Goal: Check status: Check status

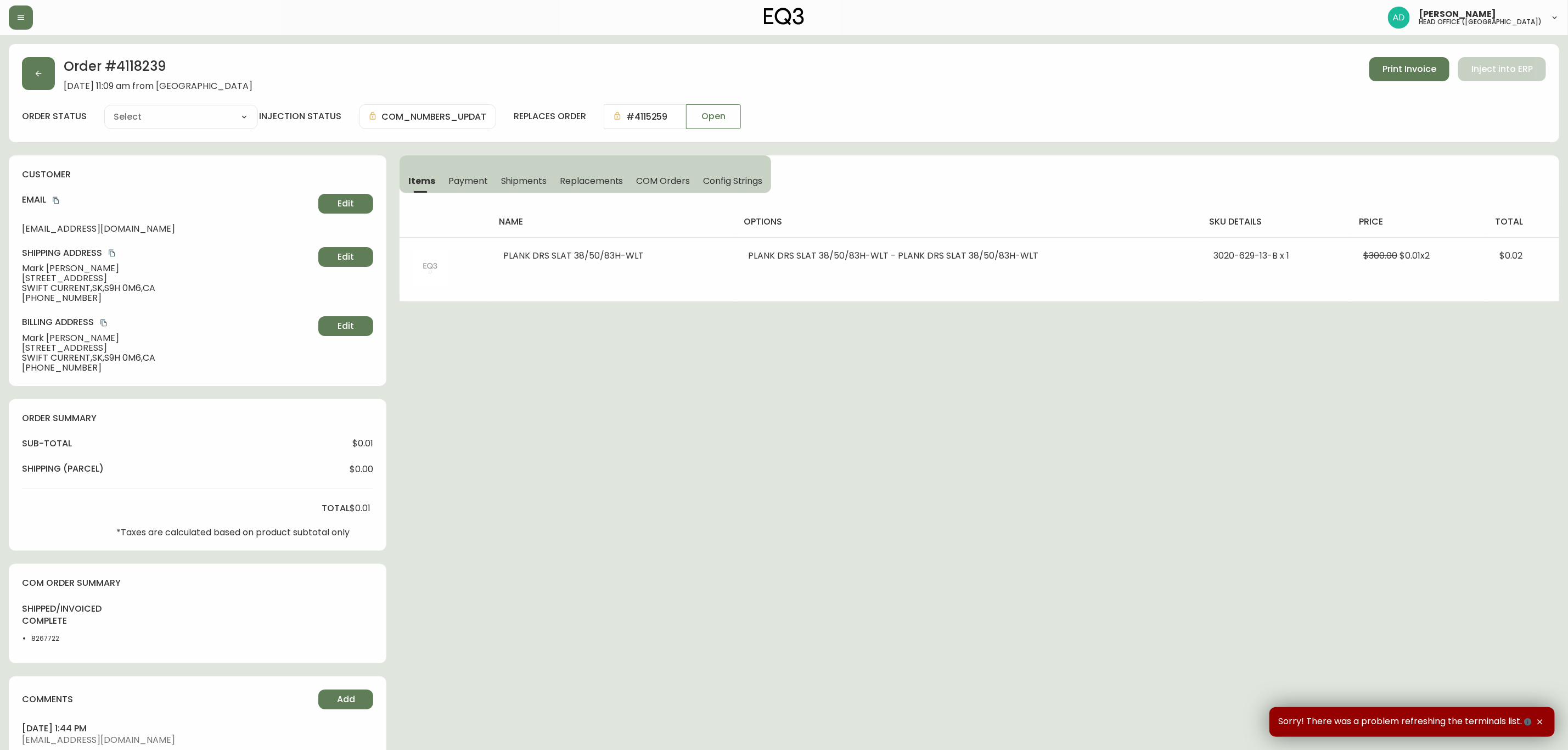
type input "Fully Shipped"
select select "FULLY_SHIPPED"
click at [14, 21] on button "button" at bounding box center [20, 17] width 24 height 24
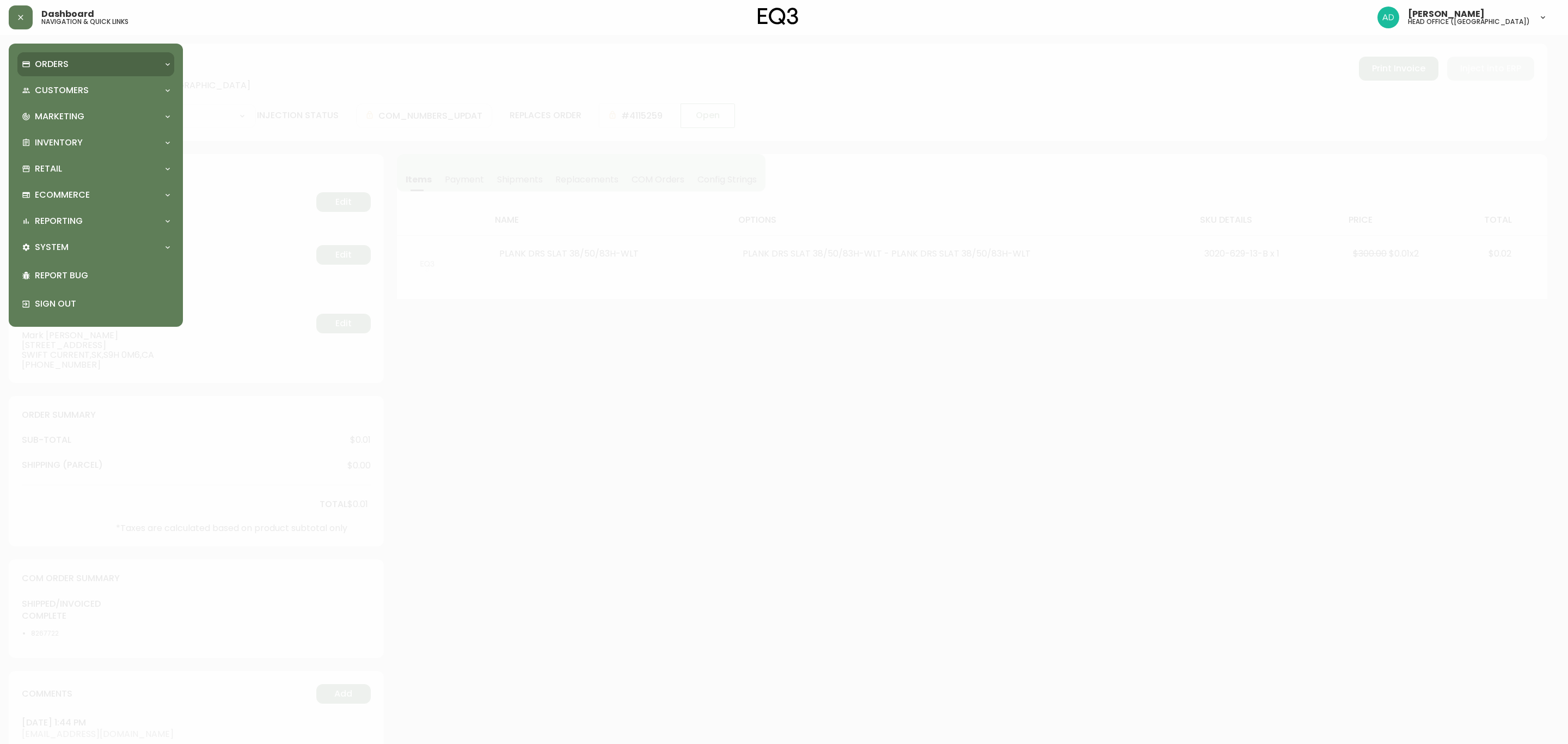
click at [58, 67] on p "Orders" at bounding box center [51, 65] width 33 height 12
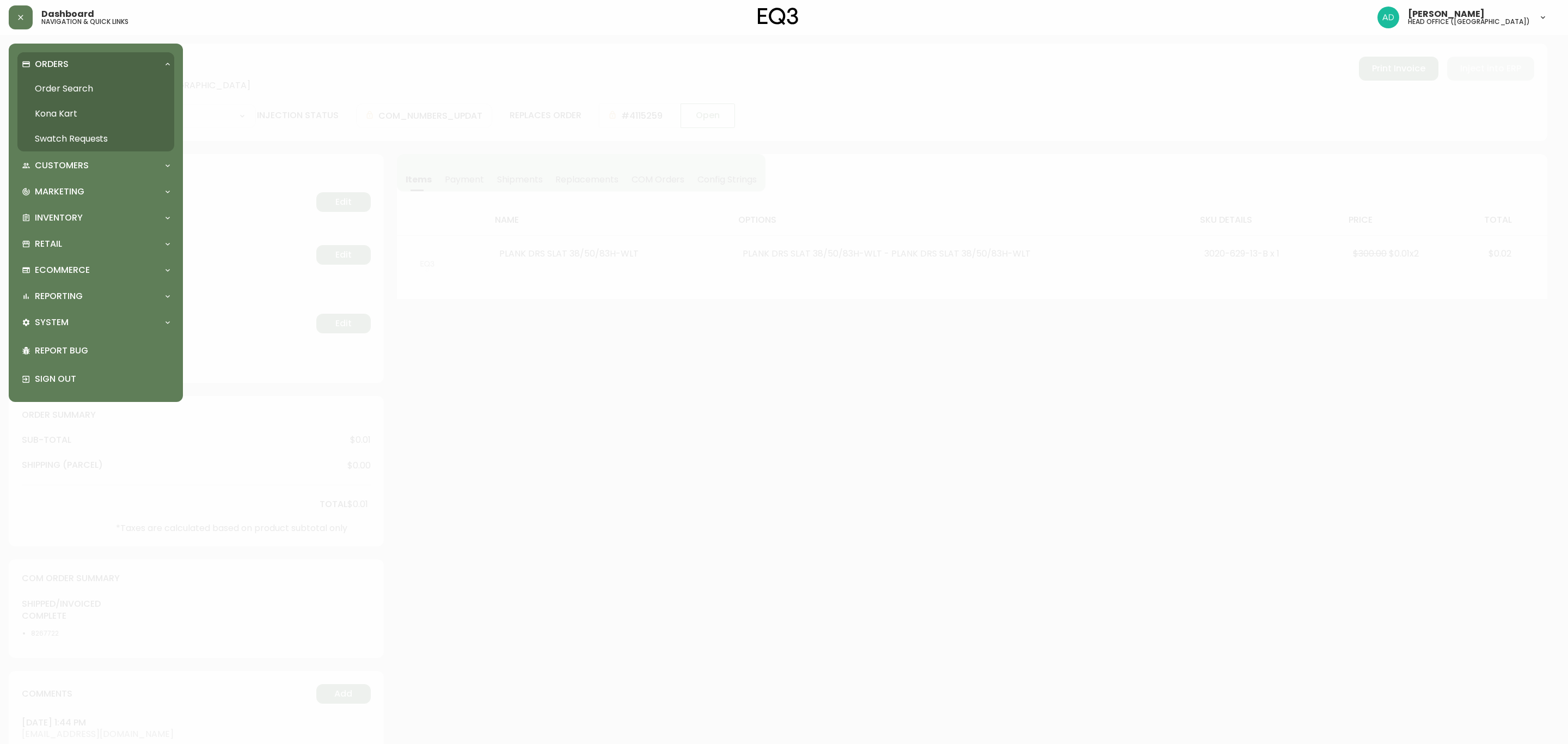
click at [113, 86] on link "Order Search" at bounding box center [96, 88] width 157 height 25
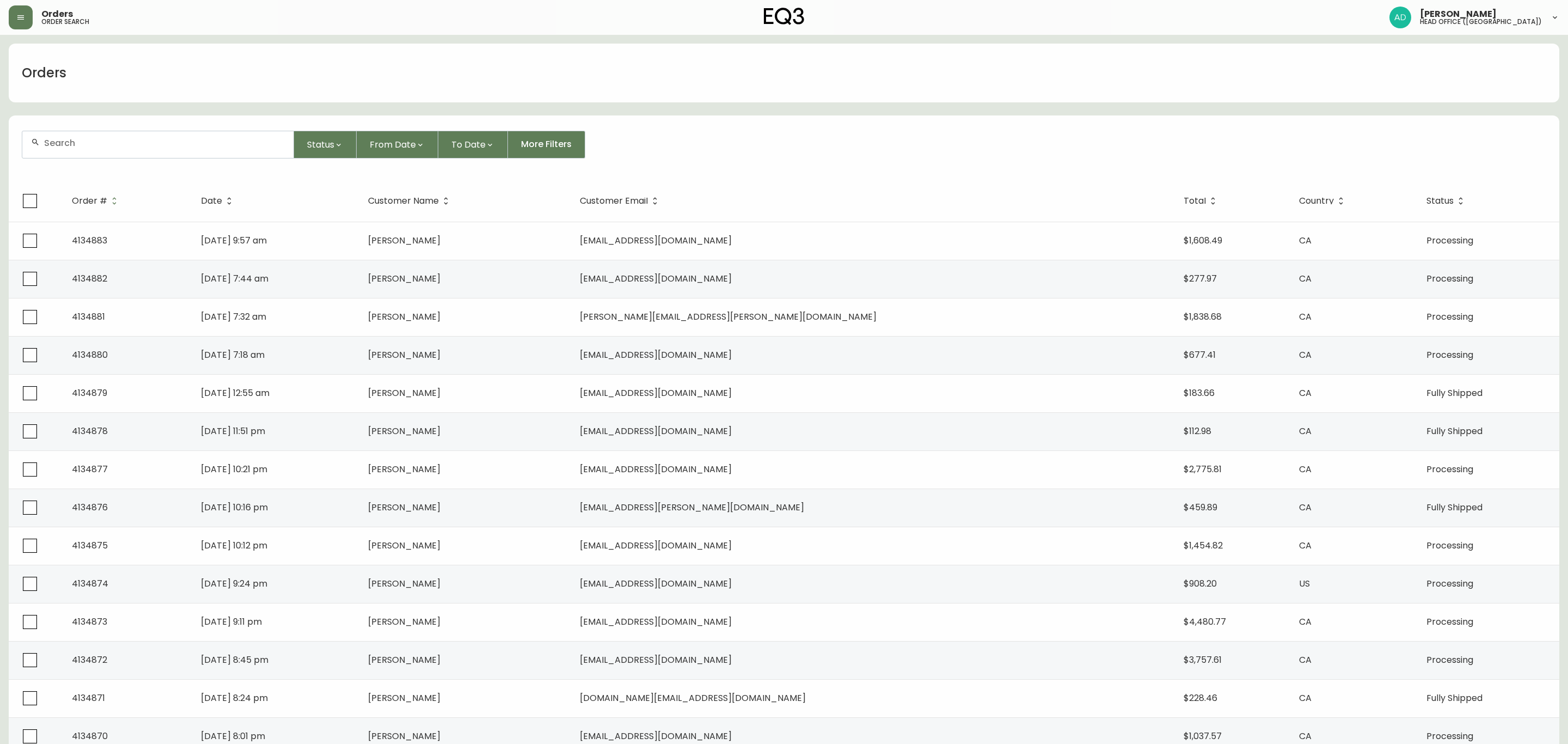
click at [116, 146] on input "text" at bounding box center [164, 142] width 240 height 10
paste input "4134352"
type input "4134352"
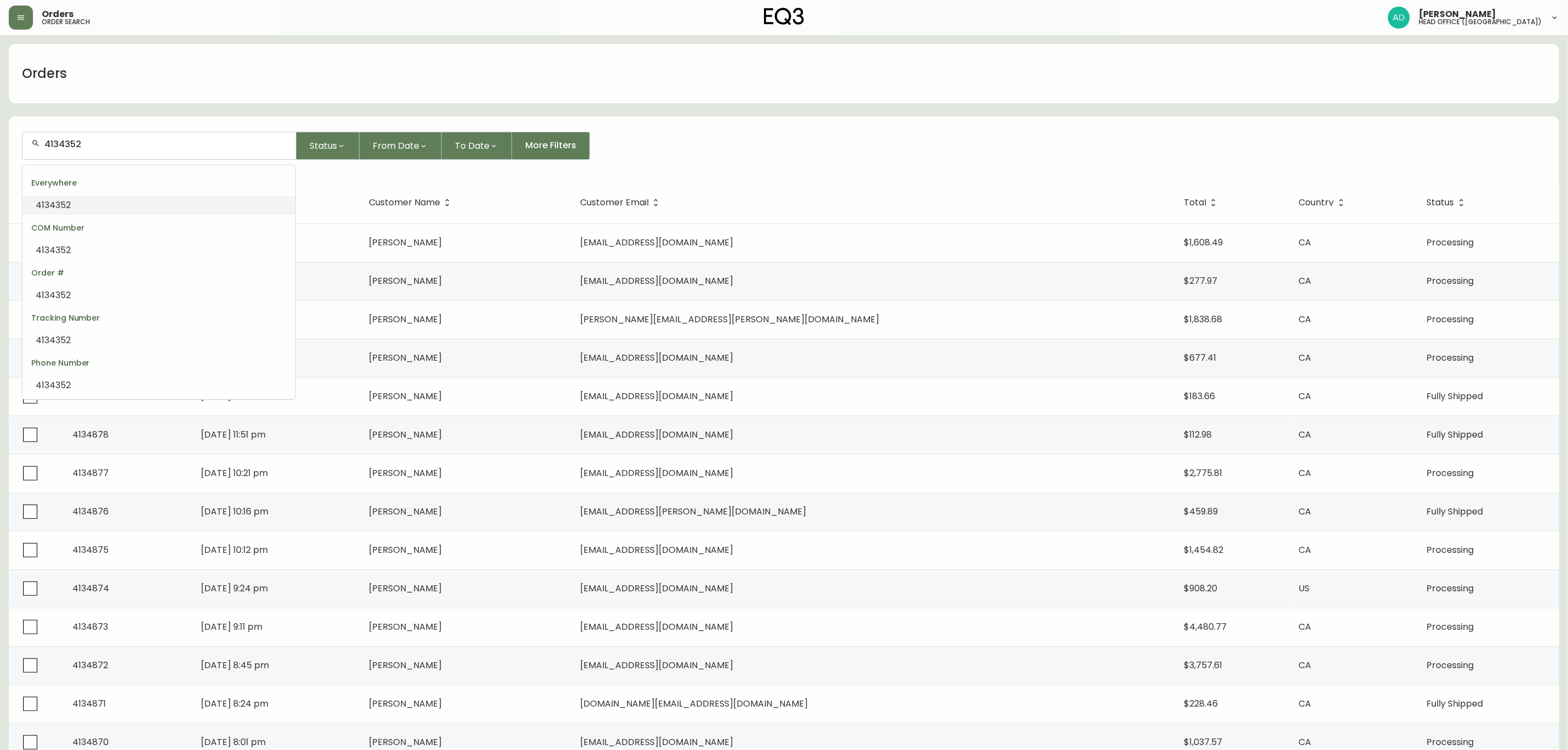
click at [142, 203] on li "4134352" at bounding box center [159, 205] width 273 height 18
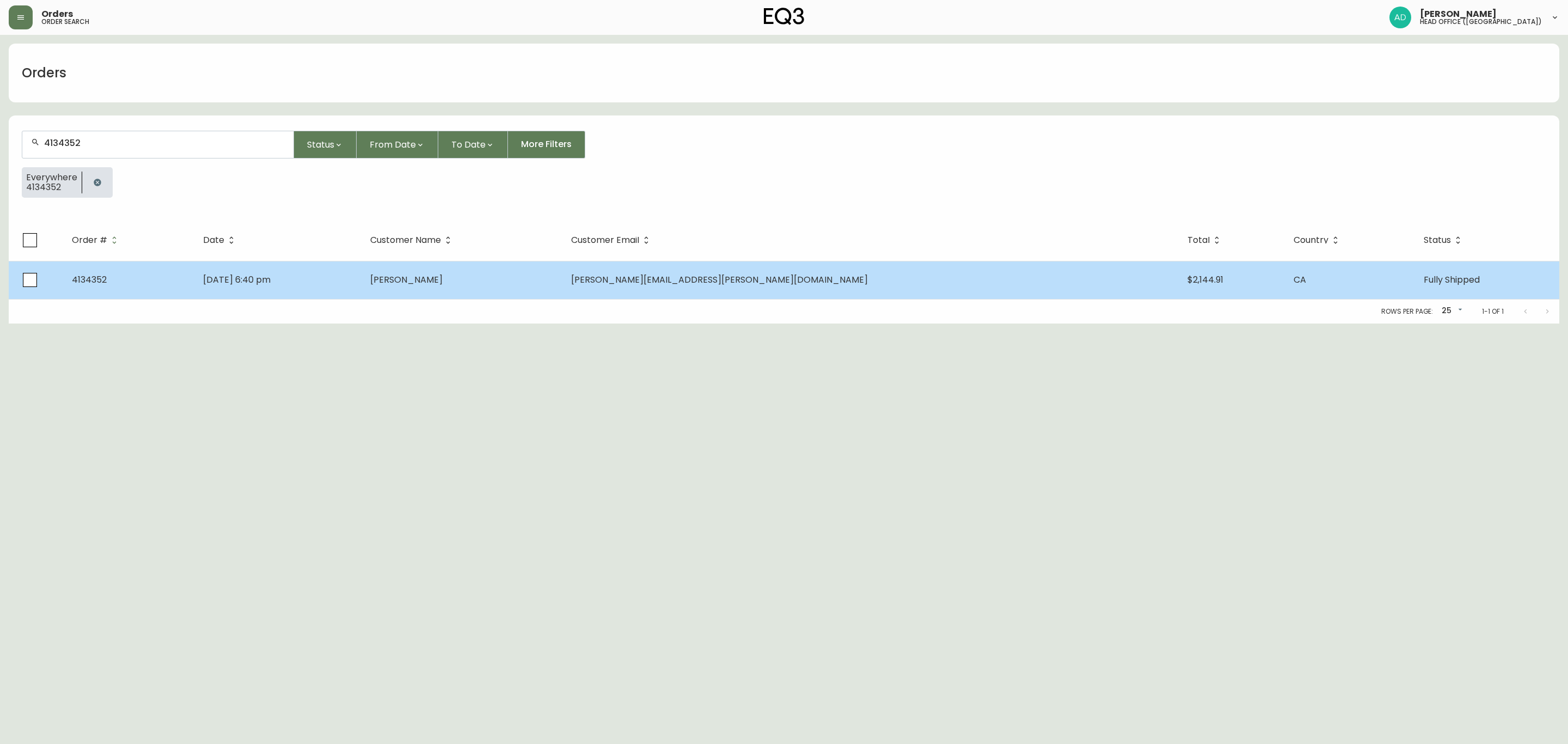
click at [361, 266] on td "[DATE] 6:40 pm" at bounding box center [278, 279] width 167 height 38
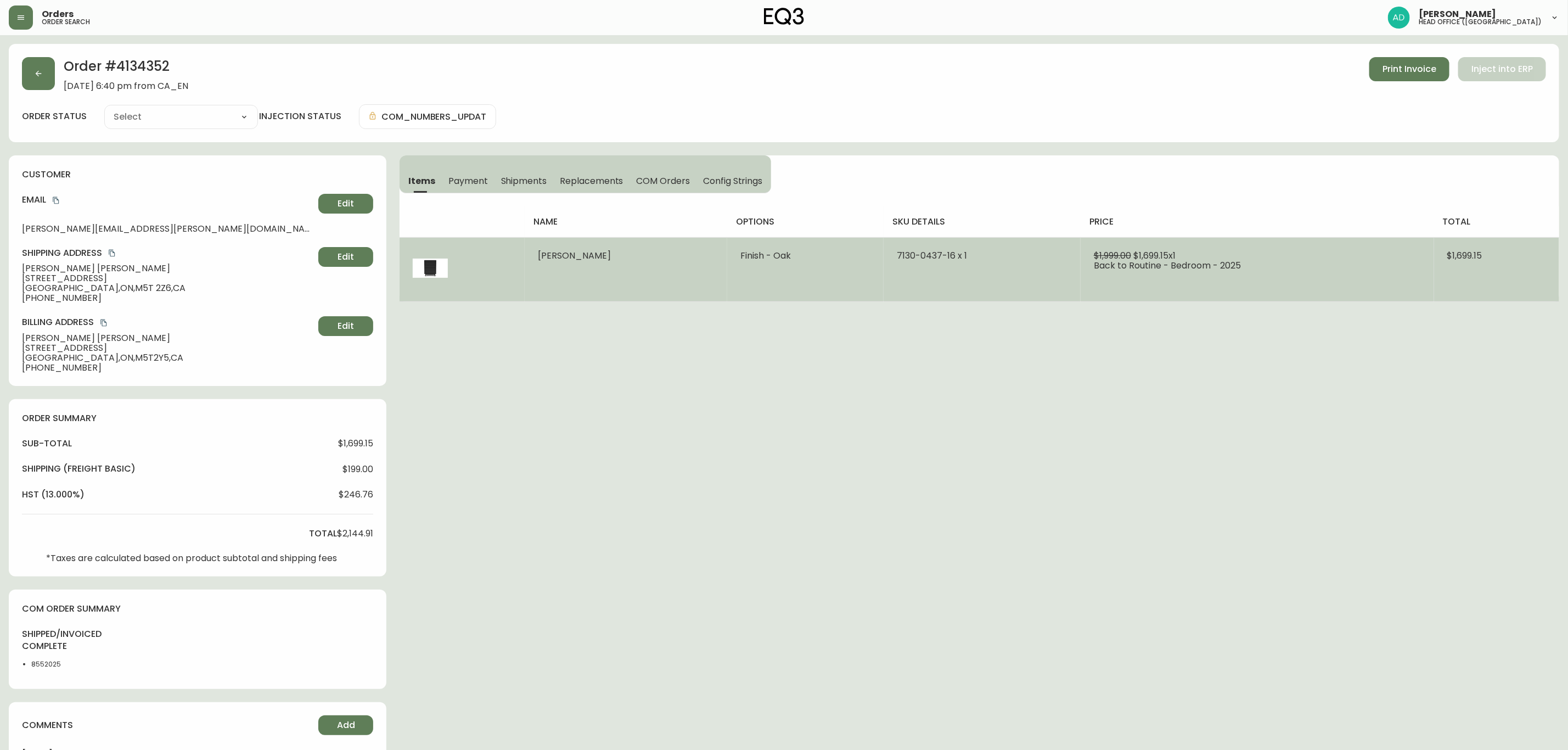
type input "Fully Shipped"
select select "FULLY_SHIPPED"
